Goal: Find specific page/section: Find specific page/section

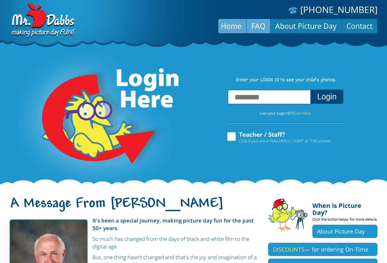
click at [253, 26] on link "FAQ" at bounding box center [258, 25] width 24 height 15
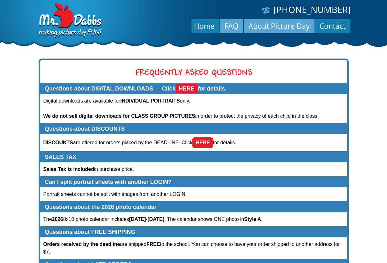
click at [293, 24] on link "About Picture Day" at bounding box center [279, 25] width 71 height 15
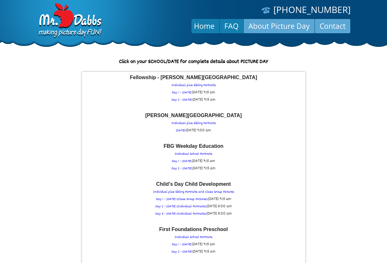
click at [335, 31] on link "Contact" at bounding box center [332, 25] width 35 height 15
